Goal: Transaction & Acquisition: Purchase product/service

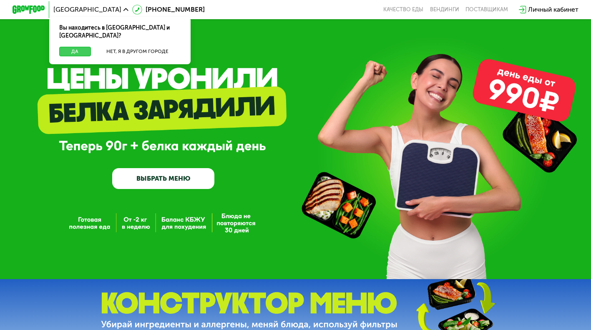
click at [73, 47] on button "Да" at bounding box center [75, 52] width 32 height 10
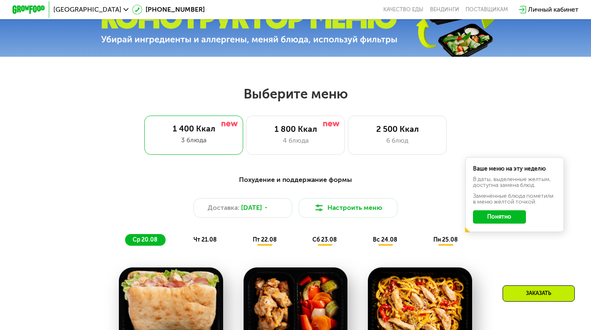
scroll to position [295, 0]
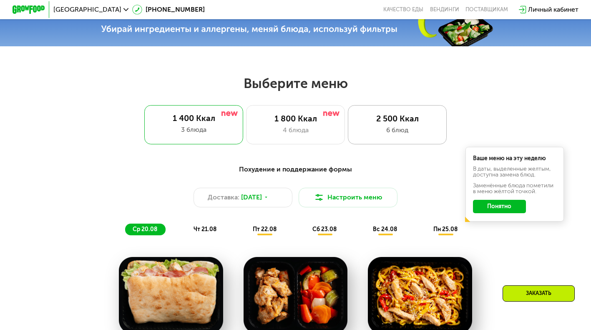
click at [391, 121] on div "2 500 Ккал" at bounding box center [397, 119] width 81 height 10
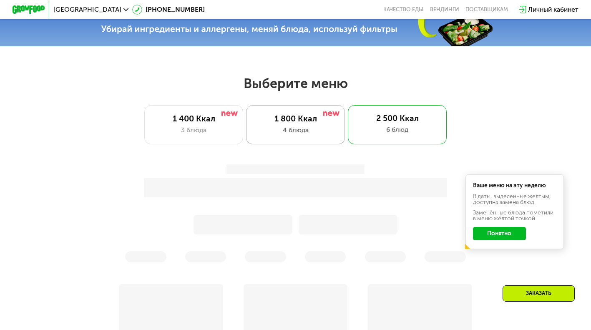
click at [286, 129] on div "4 блюда" at bounding box center [295, 130] width 81 height 10
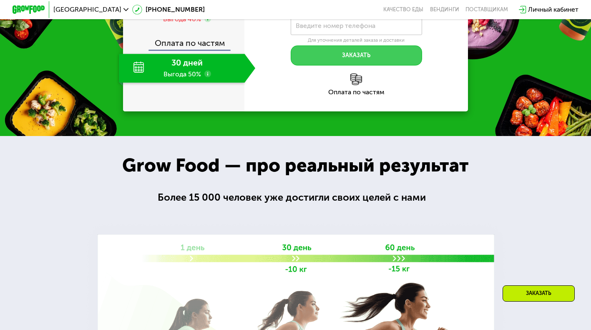
scroll to position [880, 0]
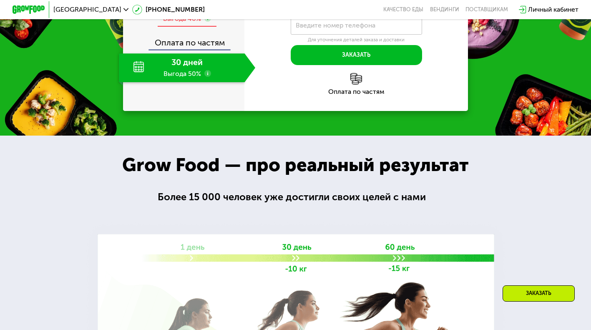
click at [187, 12] on span "6 дней" at bounding box center [187, 8] width 27 height 10
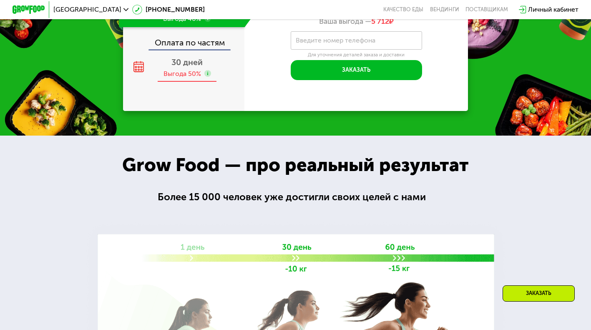
click at [196, 67] on span "30 дней" at bounding box center [186, 63] width 31 height 10
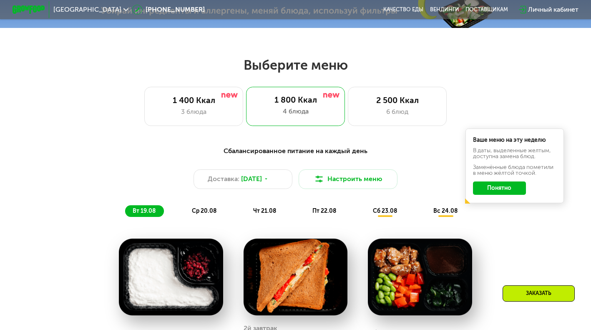
scroll to position [340, 0]
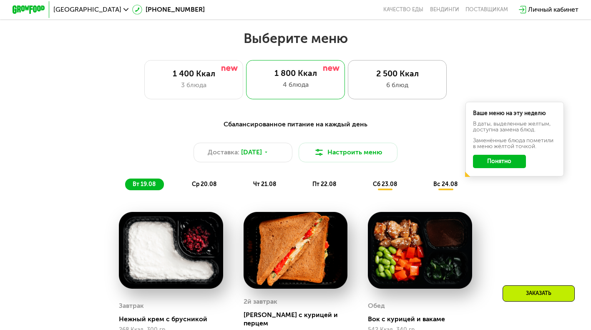
click at [388, 89] on div "6 блюд" at bounding box center [397, 85] width 81 height 10
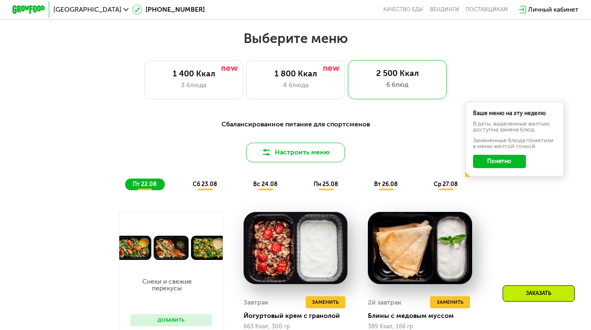
scroll to position [360, 0]
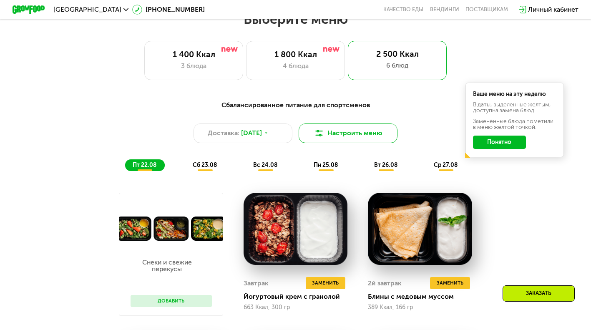
click at [330, 138] on button "Настроить меню" at bounding box center [348, 134] width 98 height 20
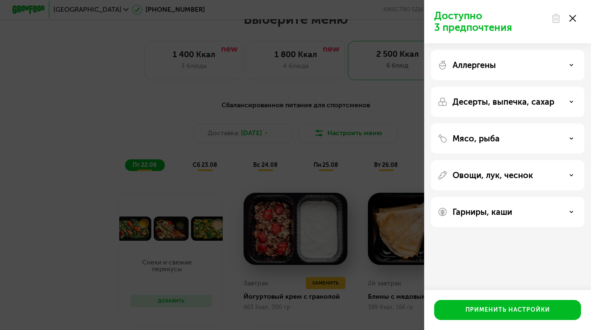
click at [496, 160] on div "Мясо, рыба" at bounding box center [508, 175] width 154 height 30
click at [492, 137] on p "Мясо, рыба" at bounding box center [476, 139] width 47 height 10
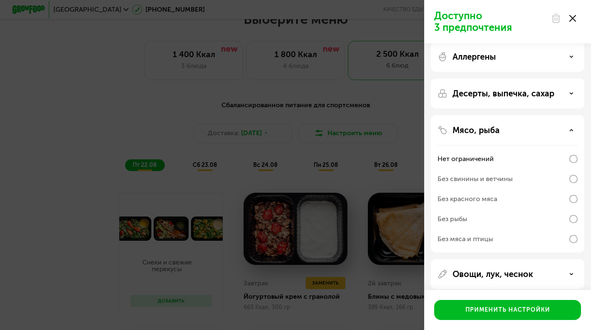
scroll to position [16, 0]
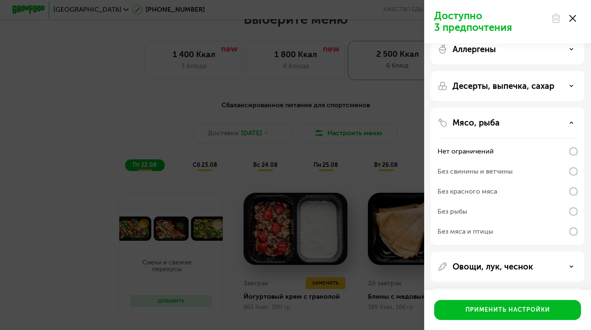
click at [502, 232] on div "Без мяса и птицы" at bounding box center [508, 232] width 140 height 20
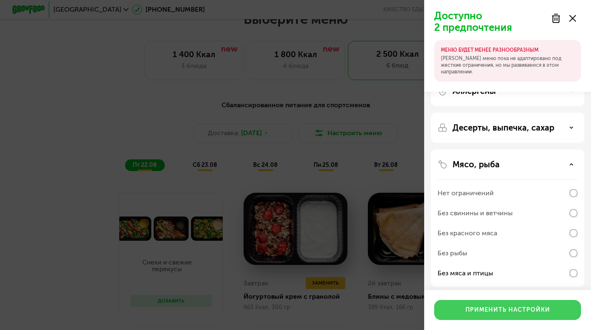
click at [502, 309] on div "Применить настройки" at bounding box center [508, 310] width 85 height 8
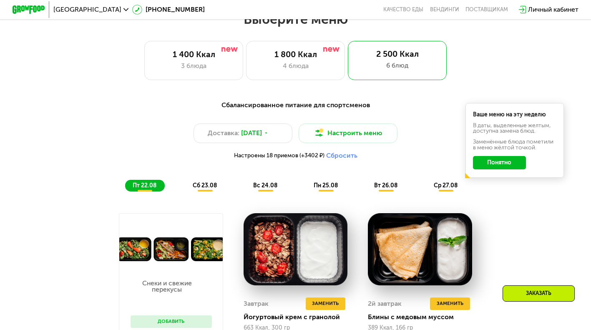
click at [490, 165] on button "Понятно" at bounding box center [499, 162] width 53 height 13
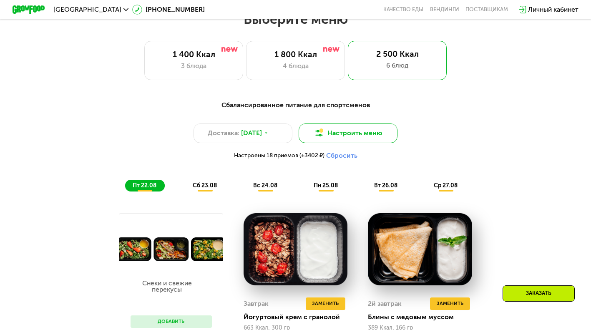
click at [357, 135] on button "Настроить меню" at bounding box center [348, 134] width 98 height 20
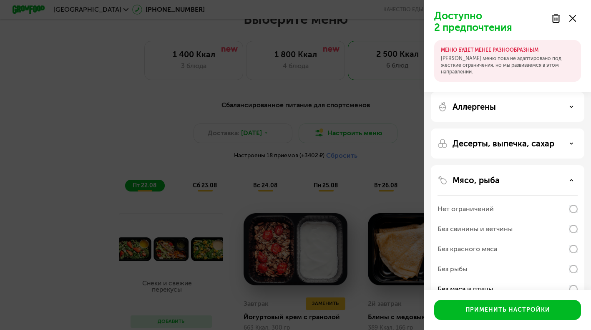
click at [401, 109] on div "Доступно 2 предпочтения МЕНЮ БУДЕТ МЕНЕЕ РАЗНООБРАЗНЫМ Наше меню пока не адапти…" at bounding box center [295, 165] width 591 height 330
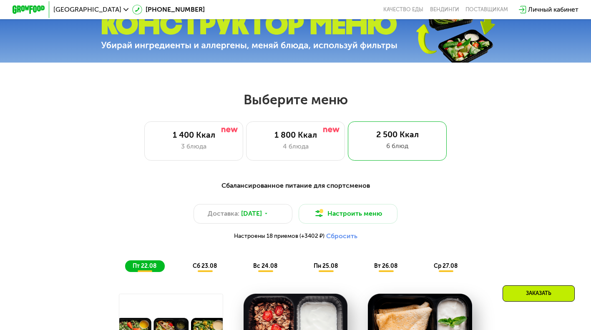
scroll to position [238, 0]
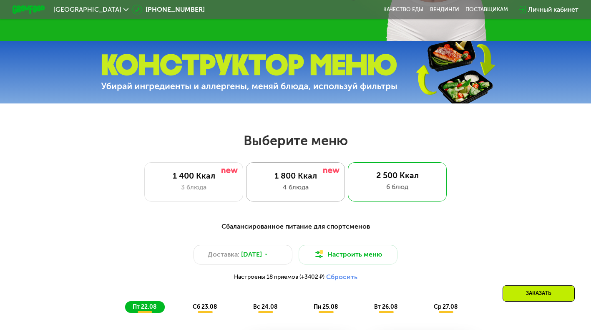
click at [298, 179] on div "1 800 Ккал" at bounding box center [295, 176] width 81 height 10
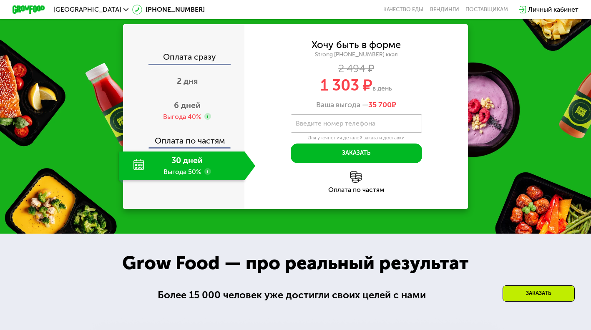
scroll to position [851, 0]
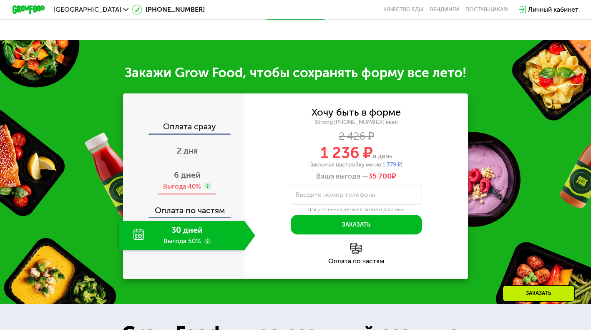
click at [184, 170] on span "6 дней" at bounding box center [187, 175] width 27 height 10
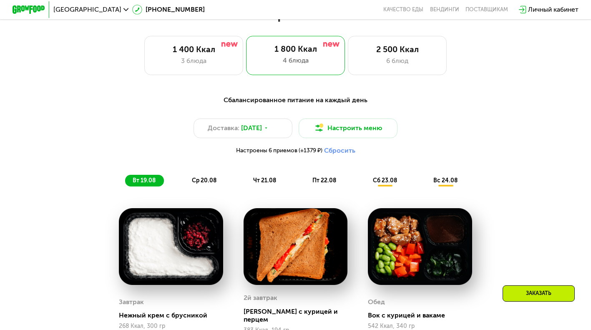
scroll to position [350, 0]
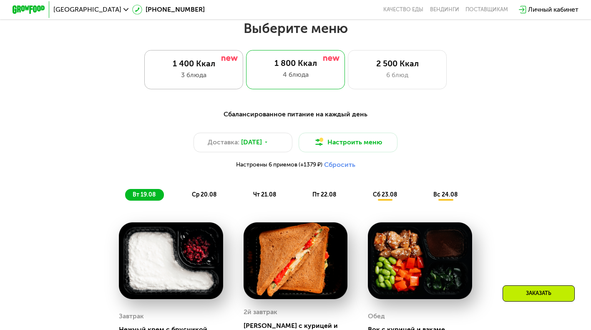
click at [208, 78] on div "3 блюда" at bounding box center [193, 75] width 81 height 10
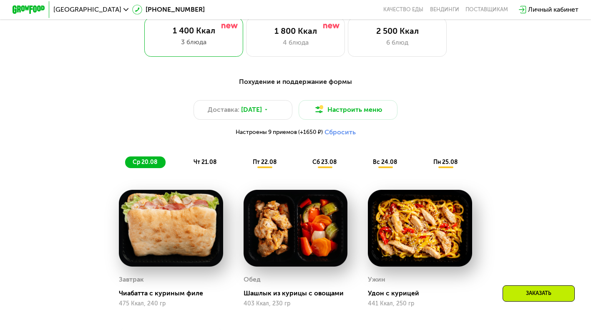
scroll to position [385, 0]
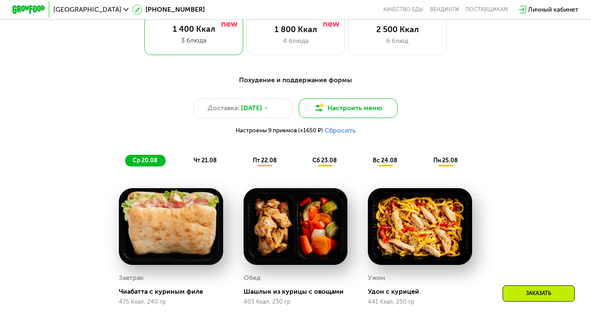
click at [373, 108] on button "Настроить меню" at bounding box center [348, 108] width 98 height 20
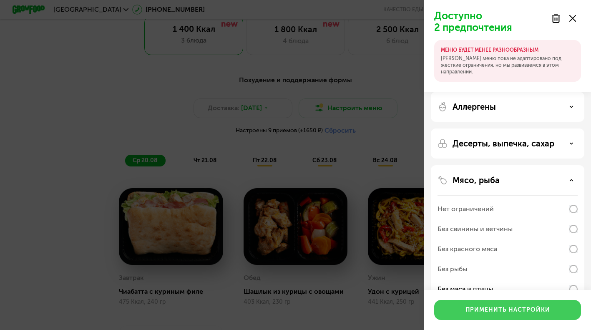
click at [545, 307] on div "Применить настройки" at bounding box center [508, 310] width 85 height 8
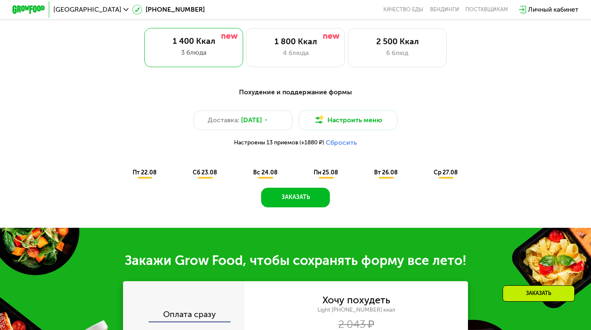
scroll to position [300, 0]
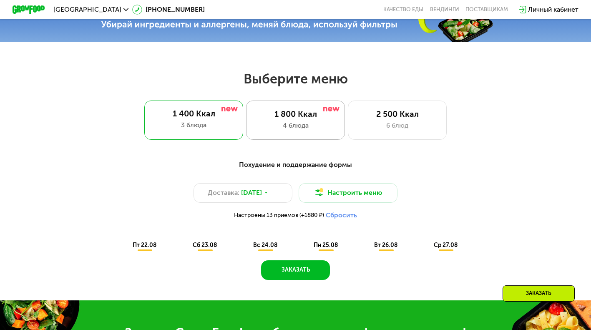
click at [282, 124] on div "4 блюда" at bounding box center [295, 126] width 81 height 10
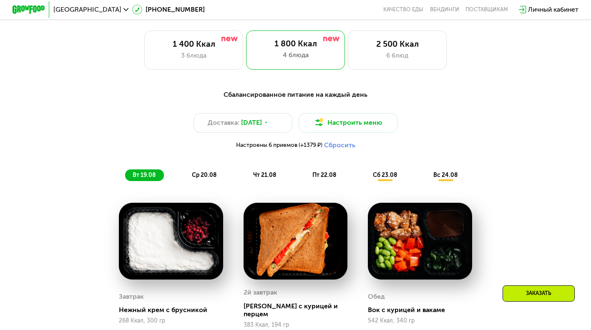
scroll to position [380, 0]
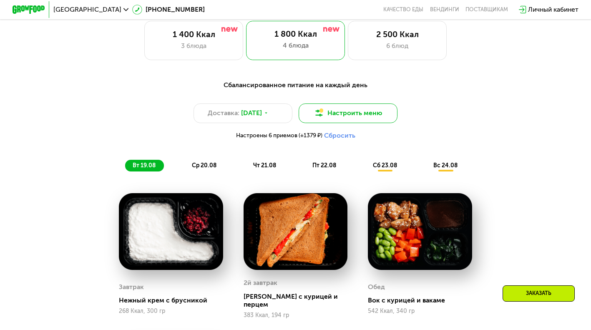
click at [350, 113] on button "Настроить меню" at bounding box center [348, 113] width 98 height 20
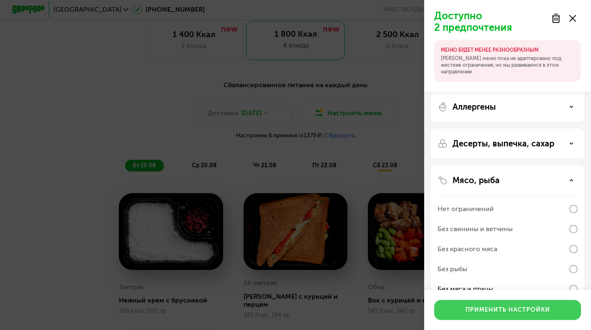
click at [504, 305] on button "Применить настройки" at bounding box center [507, 310] width 147 height 20
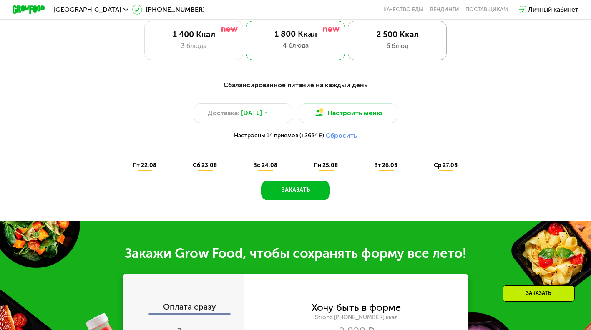
click at [396, 38] on div "2 500 Ккал" at bounding box center [397, 35] width 81 height 10
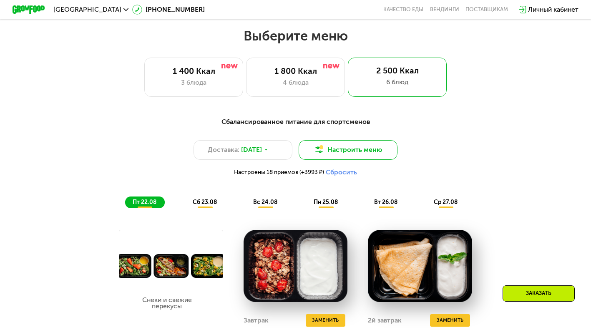
scroll to position [349, 0]
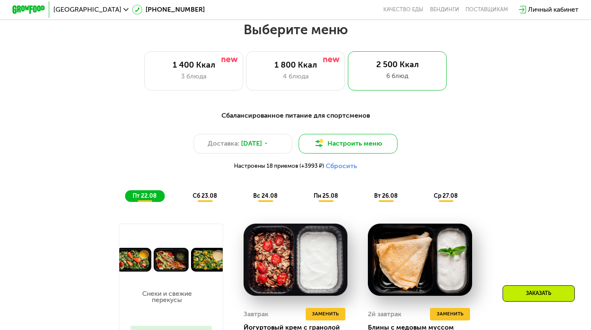
click at [368, 139] on button "Настроить меню" at bounding box center [348, 144] width 98 height 20
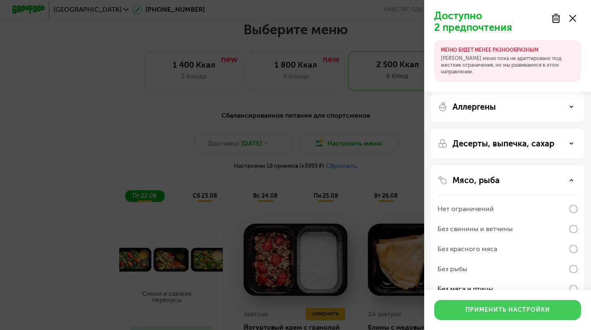
click at [530, 313] on div "Применить настройки" at bounding box center [508, 310] width 85 height 8
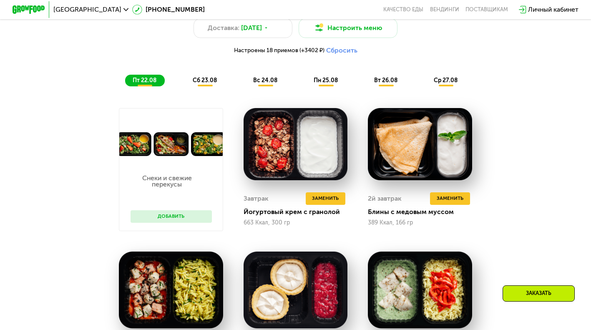
scroll to position [458, 0]
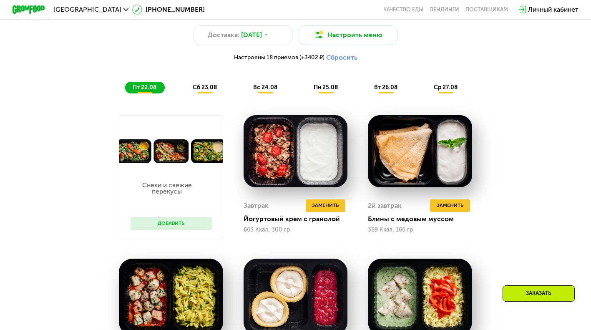
click at [246, 82] on div "сб 23.08" at bounding box center [266, 88] width 40 height 12
